Goal: Information Seeking & Learning: Learn about a topic

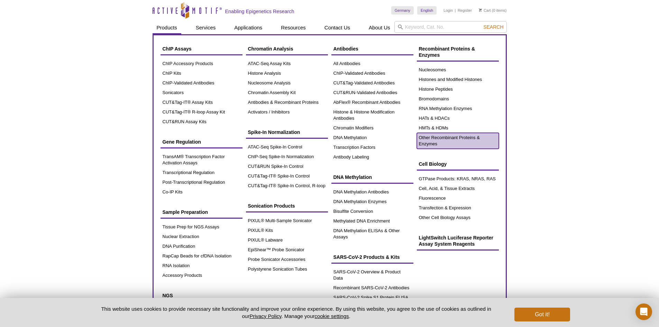
click at [427, 142] on link "Other Recombinant Proteins & Enzymes" at bounding box center [458, 141] width 82 height 16
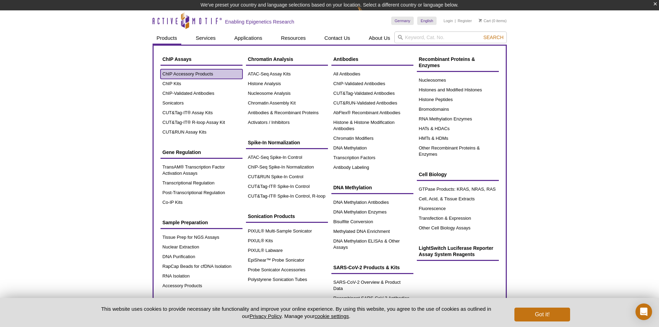
click at [186, 76] on link "ChIP Accessory Products" at bounding box center [202, 74] width 82 height 10
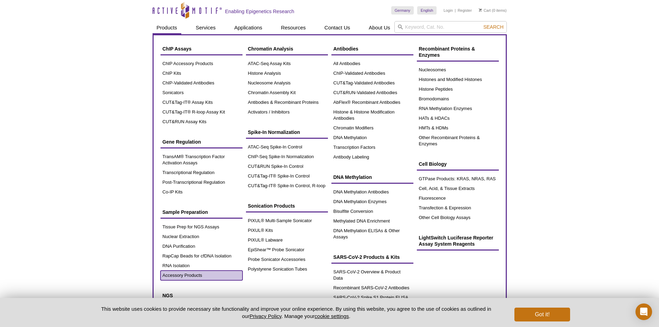
click at [179, 277] on link "Accessory Products" at bounding box center [202, 276] width 82 height 10
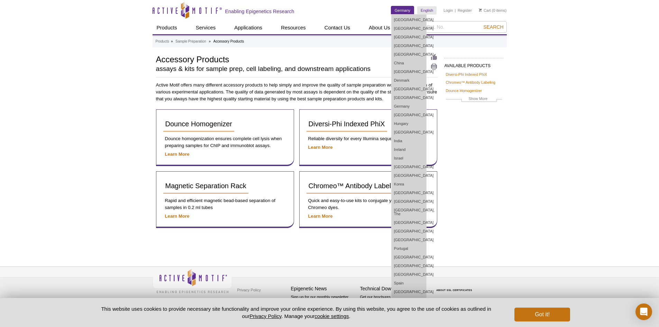
click at [403, 13] on link "Germany" at bounding box center [402, 10] width 22 height 8
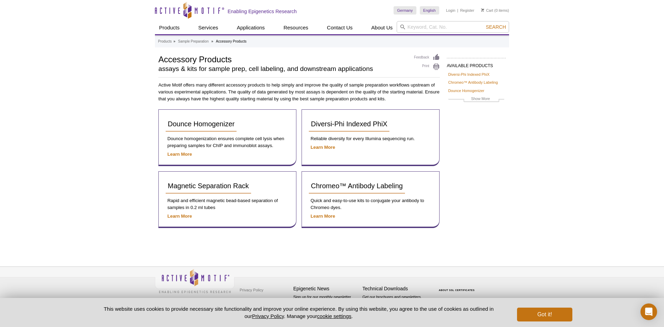
click at [330, 41] on ul "Products » Sample Preparation » Accessory Products" at bounding box center [332, 41] width 348 height 6
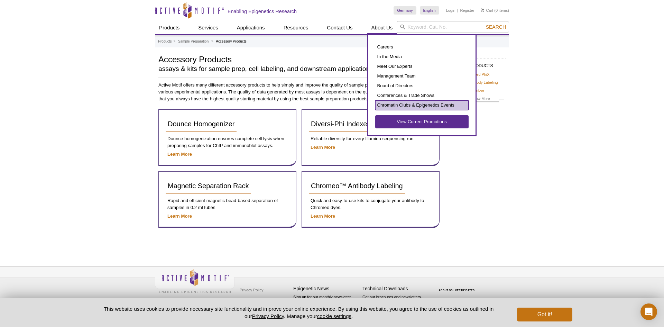
click at [399, 105] on link "Chromatin Clubs & Epigenetics Events" at bounding box center [421, 105] width 93 height 10
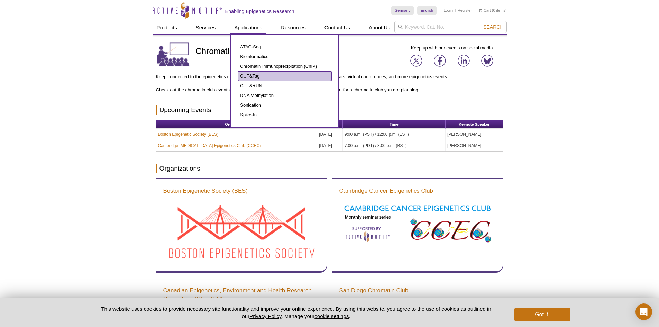
click at [253, 80] on link "CUT&Tag" at bounding box center [284, 76] width 93 height 10
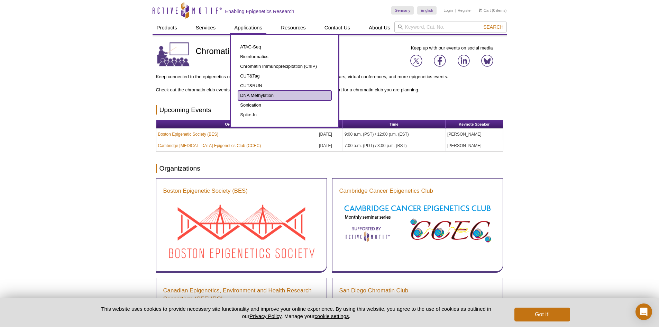
click at [258, 96] on link "DNA Methylation" at bounding box center [284, 96] width 93 height 10
